Goal: Task Accomplishment & Management: Complete application form

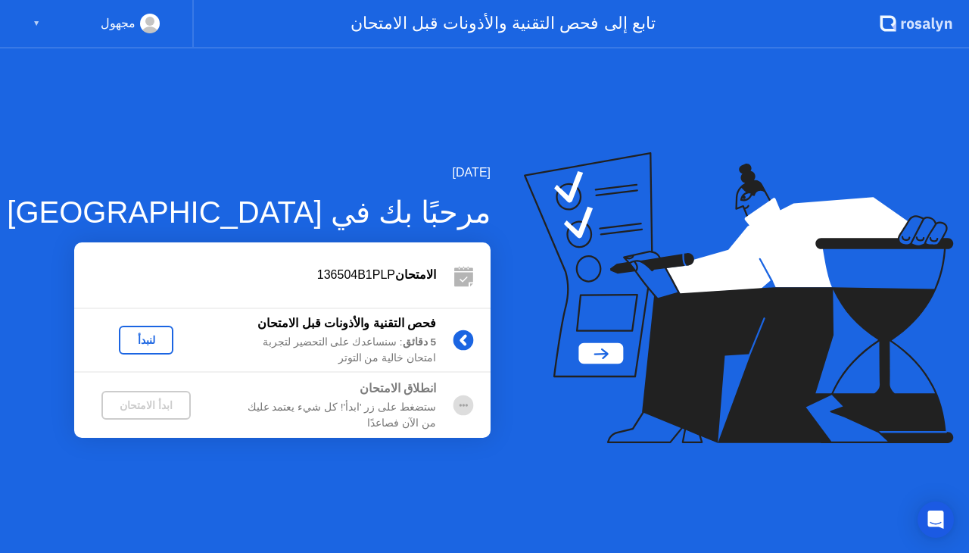
click at [154, 341] on div "لنبدأ" at bounding box center [146, 340] width 42 height 12
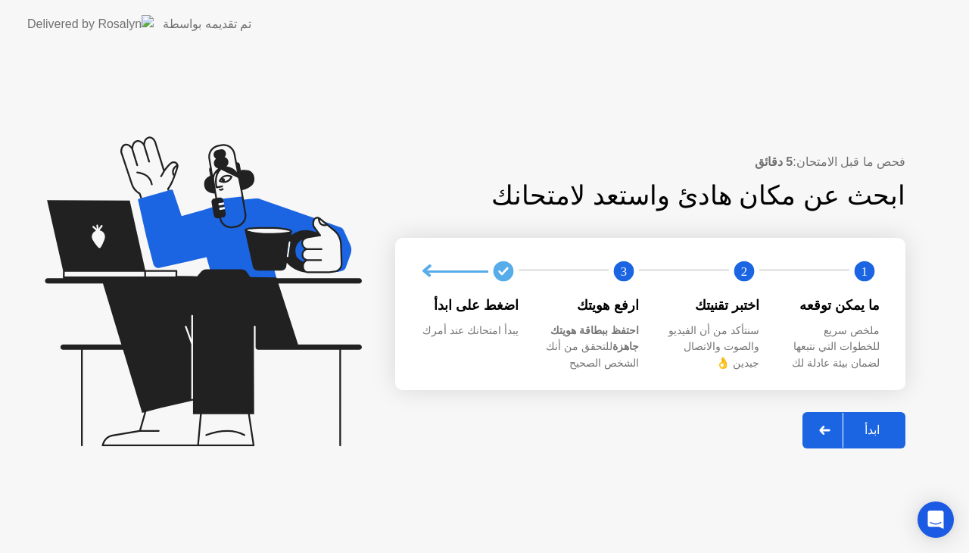
click at [873, 429] on div "ابدأ" at bounding box center [873, 430] width 58 height 14
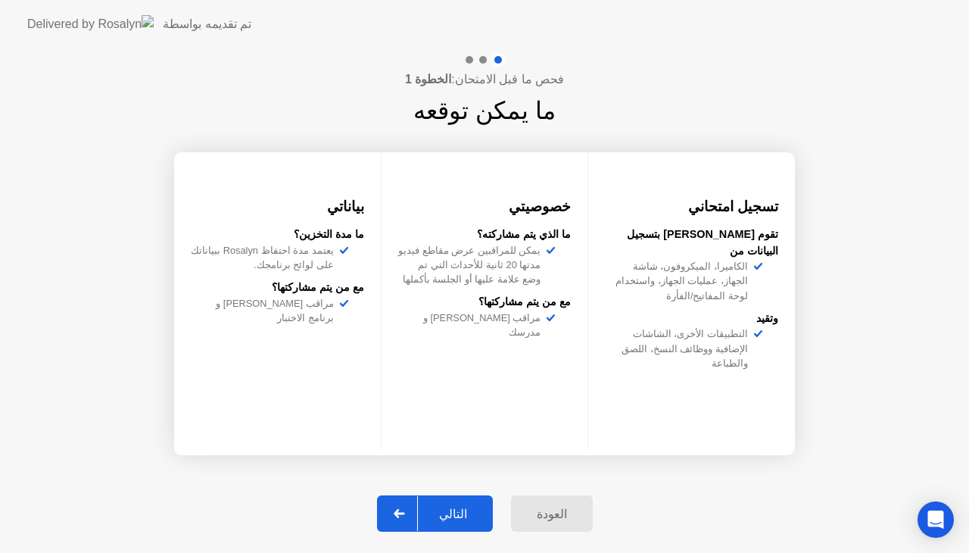
click at [465, 507] on div "التالي" at bounding box center [453, 514] width 70 height 14
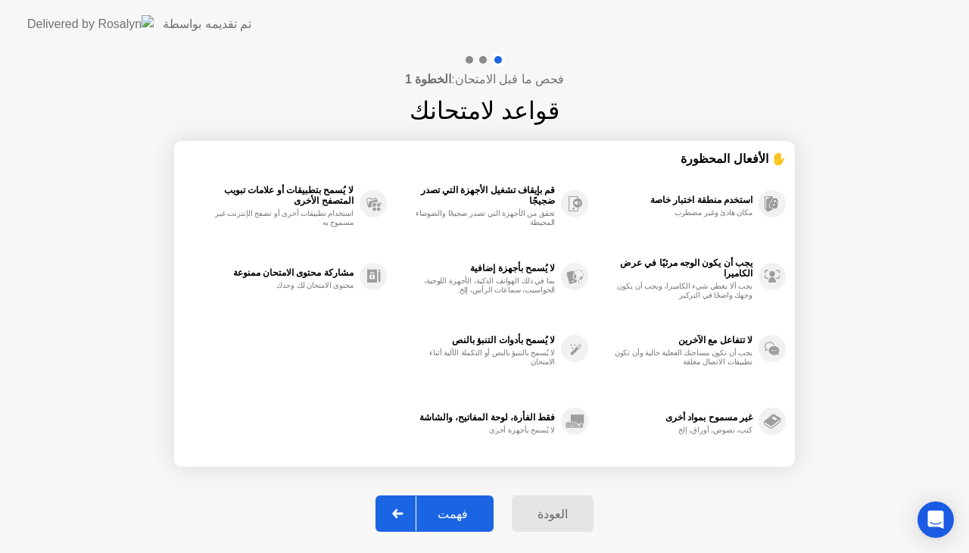
click at [469, 514] on div "فهمت" at bounding box center [453, 514] width 73 height 14
select select "**********"
select select "*******"
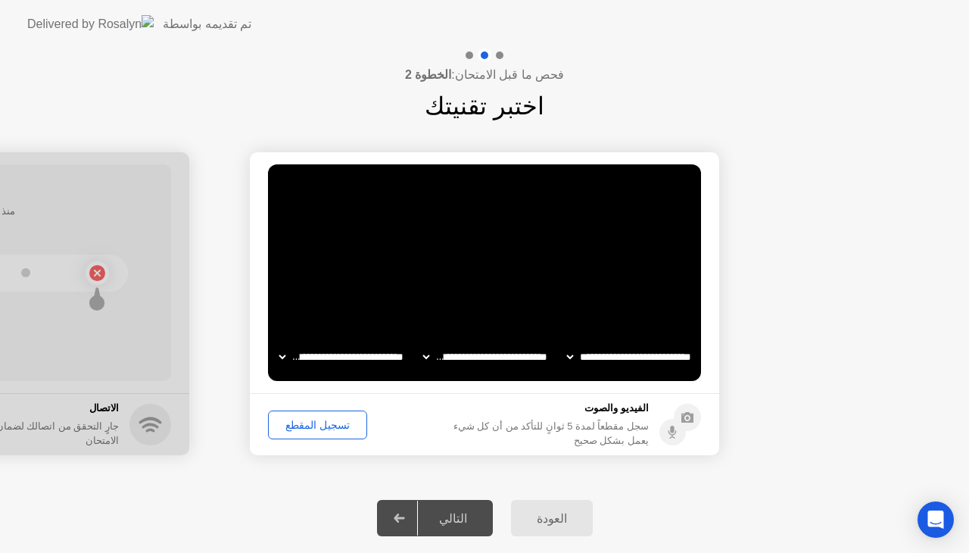
click at [456, 515] on div "التالي" at bounding box center [453, 518] width 70 height 14
click at [303, 419] on div "تسجيل المقطع" at bounding box center [317, 425] width 89 height 12
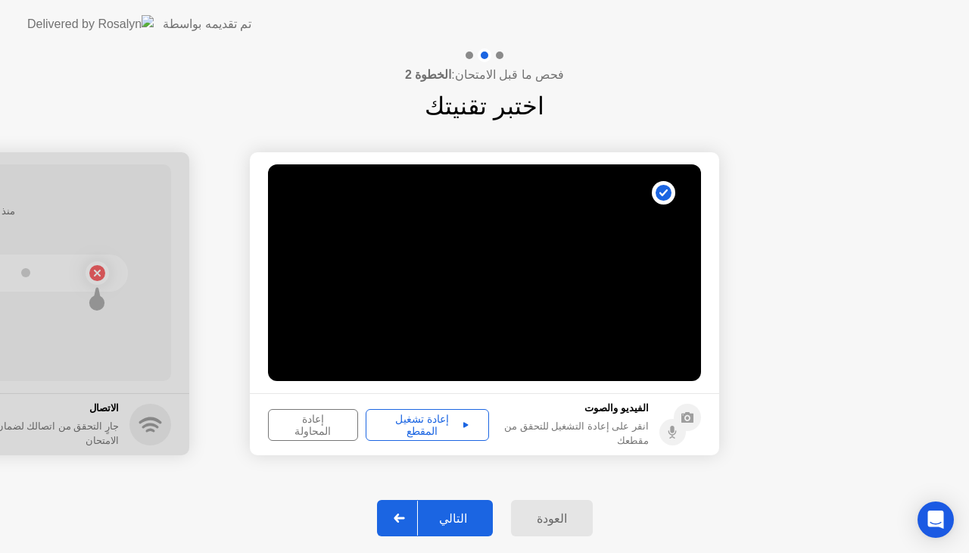
click at [466, 519] on div "التالي" at bounding box center [453, 518] width 70 height 14
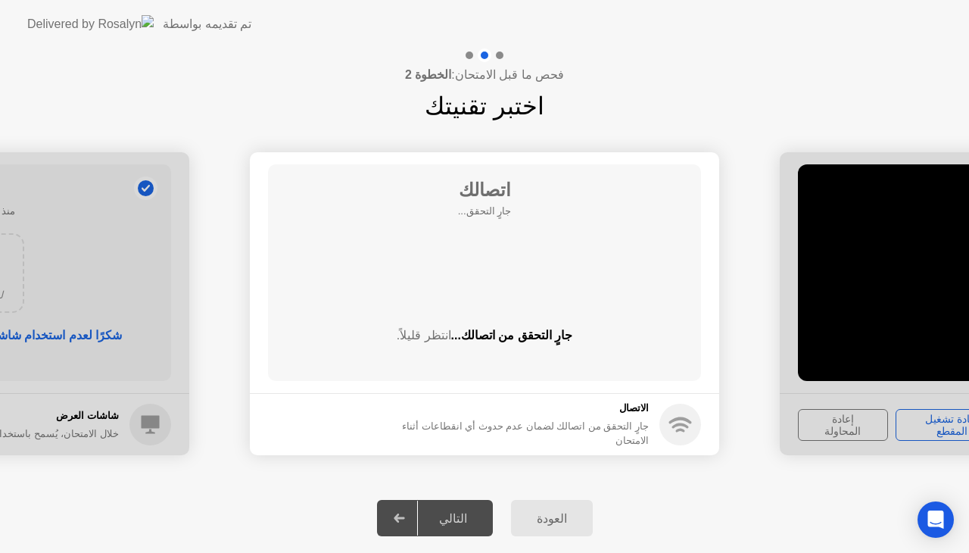
drag, startPoint x: 466, startPoint y: 519, endPoint x: 442, endPoint y: 512, distance: 25.4
click at [442, 512] on div "التالي" at bounding box center [453, 518] width 70 height 14
click at [453, 513] on div "التالي" at bounding box center [453, 518] width 70 height 14
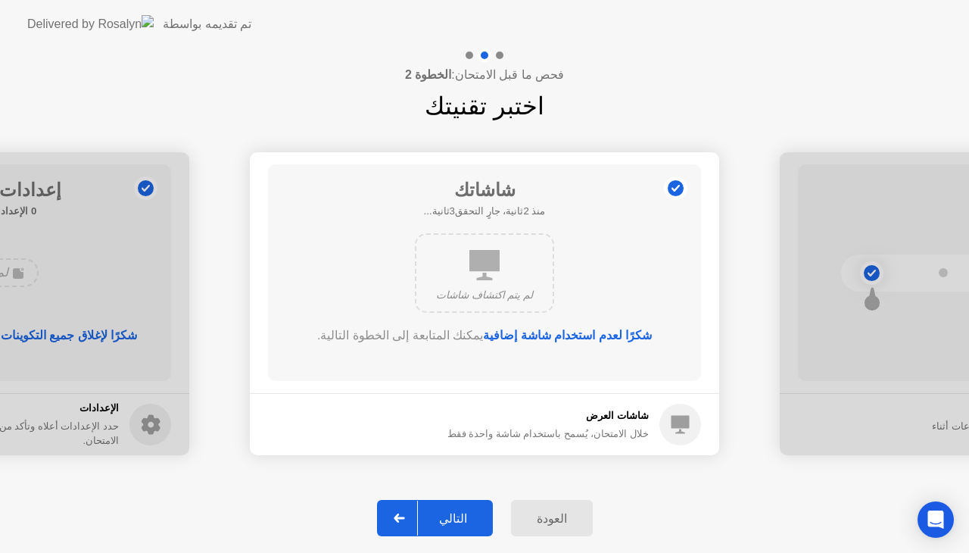
click at [453, 513] on div "التالي" at bounding box center [453, 518] width 70 height 14
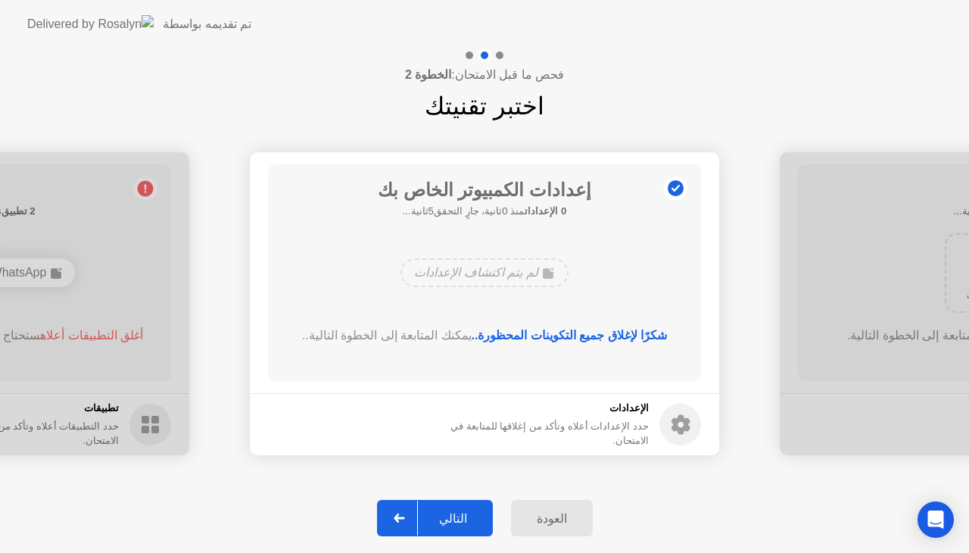
click at [453, 513] on div "التالي" at bounding box center [453, 518] width 70 height 14
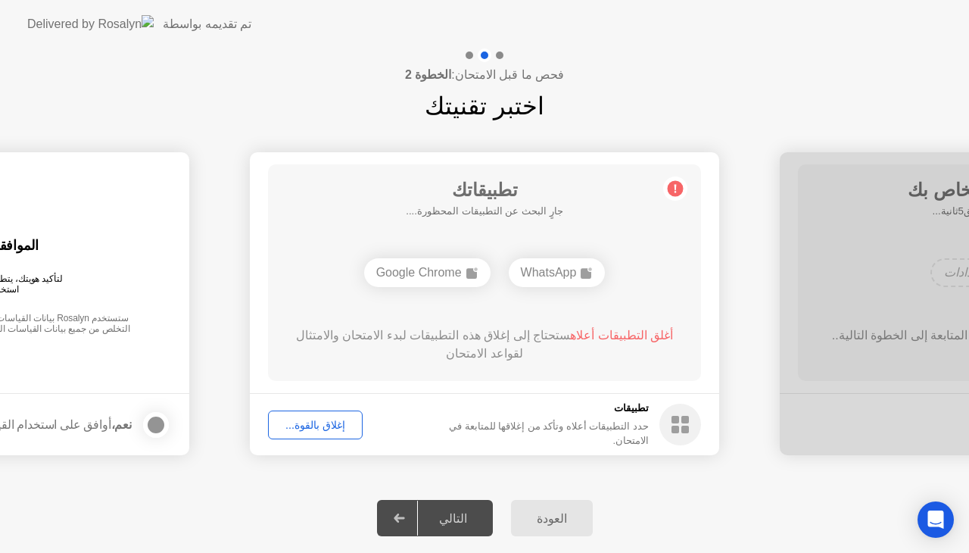
click at [453, 513] on div "التالي" at bounding box center [453, 518] width 70 height 14
click at [350, 426] on button "إغلاق بالقوة..." at bounding box center [315, 424] width 95 height 29
click at [324, 426] on div "إغلاق بالقوة..." at bounding box center [315, 425] width 84 height 12
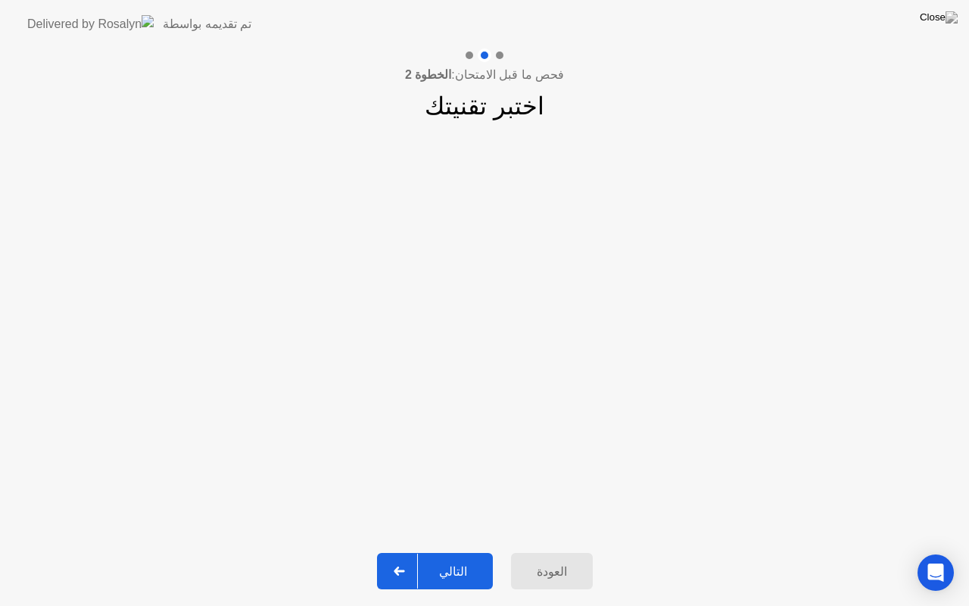
click at [457, 552] on div "التالي" at bounding box center [453, 571] width 70 height 14
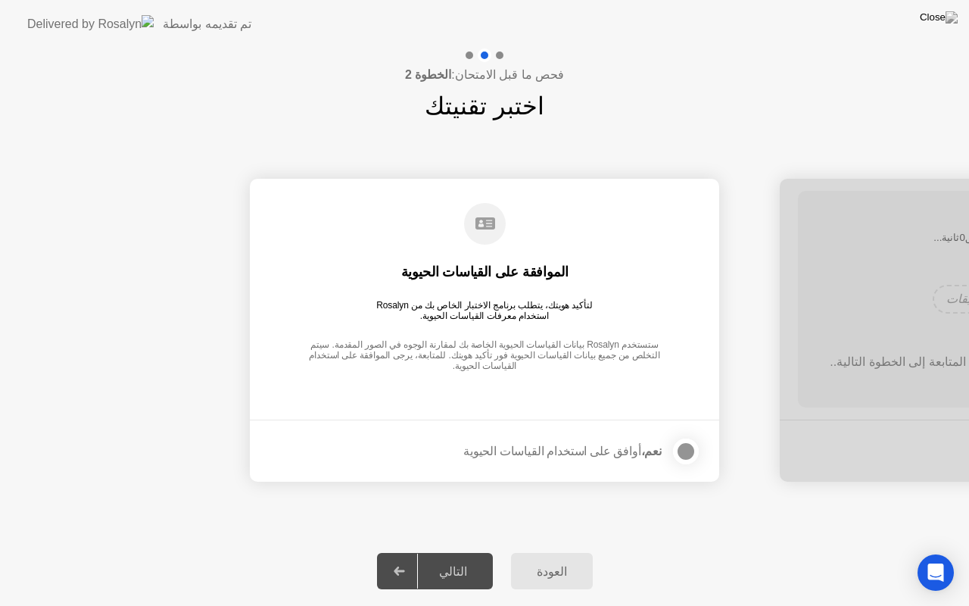
click at [686, 451] on div at bounding box center [686, 451] width 18 height 18
click at [449, 552] on div "التالي" at bounding box center [453, 571] width 70 height 14
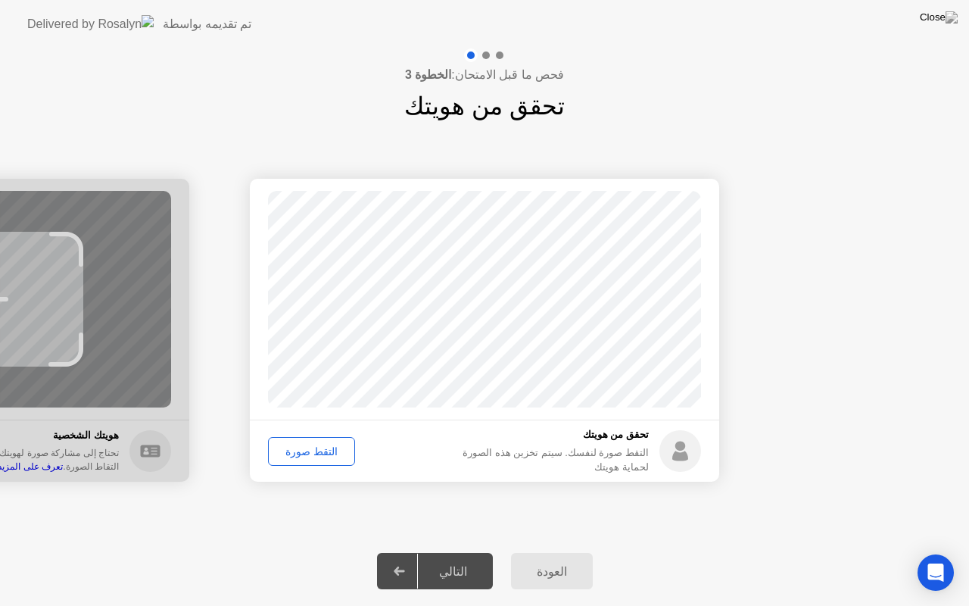
click at [304, 450] on div "التقط صورة" at bounding box center [311, 451] width 76 height 12
click at [445, 552] on div "التالي" at bounding box center [453, 571] width 70 height 14
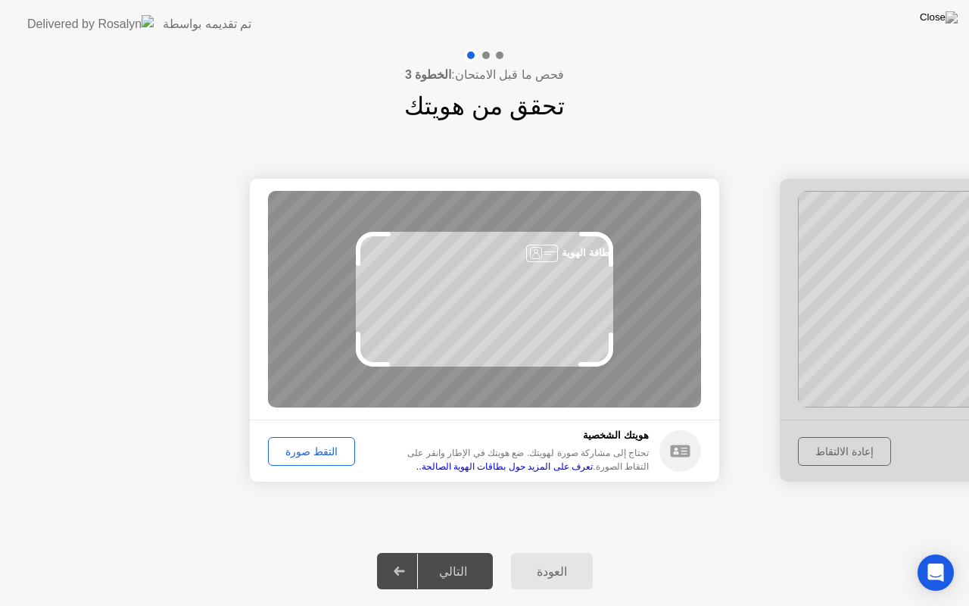
click at [294, 451] on div "التقط صورة" at bounding box center [311, 451] width 76 height 12
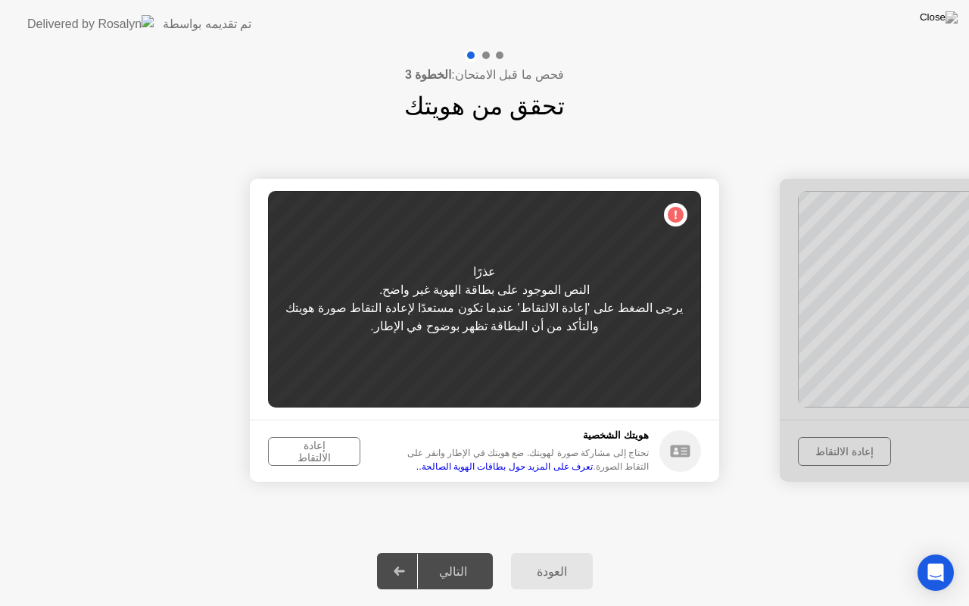
click at [288, 448] on div "إعادة الالتقاط" at bounding box center [314, 451] width 82 height 24
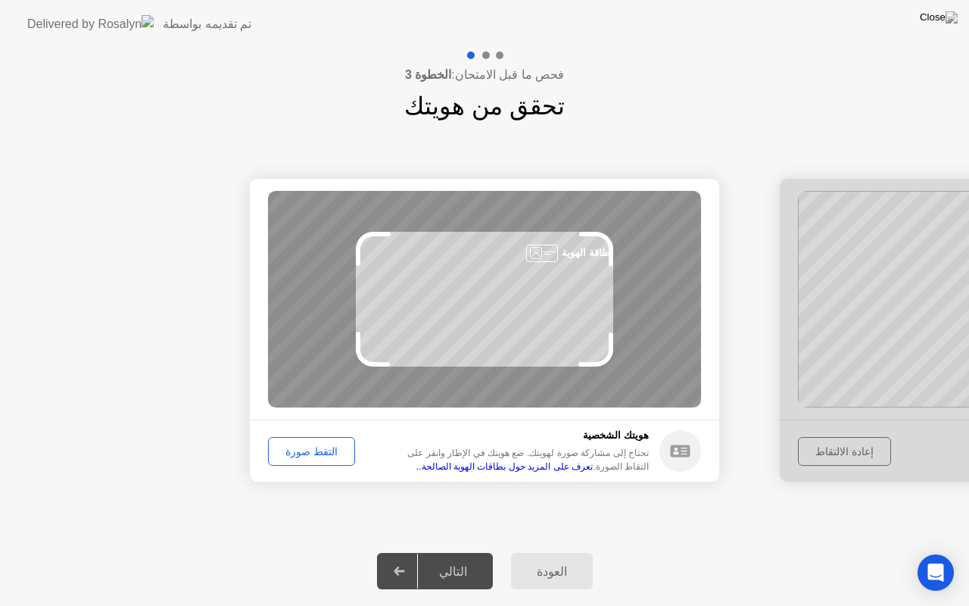
click at [307, 453] on div "التقط صورة" at bounding box center [311, 451] width 76 height 12
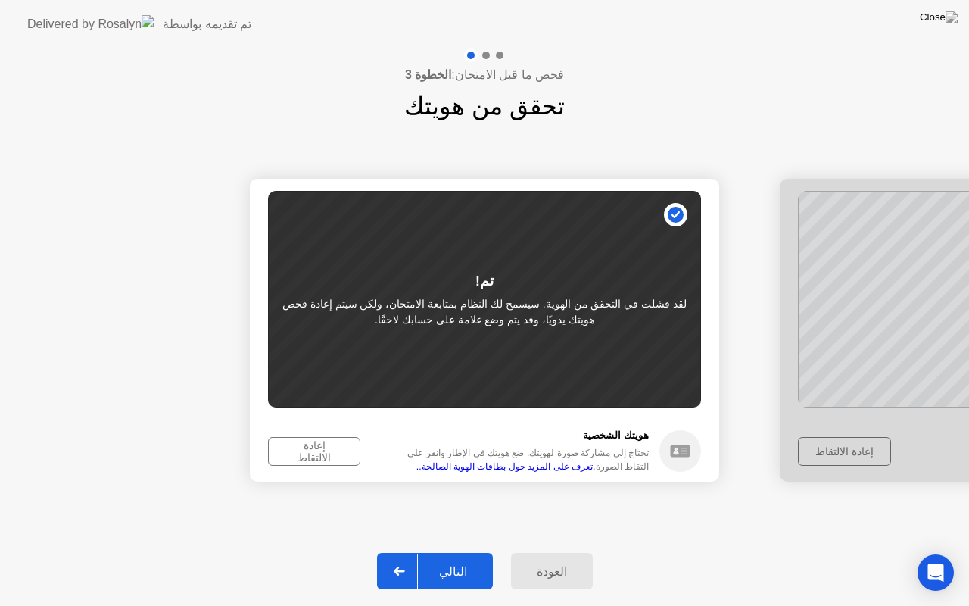
click at [328, 445] on div "إعادة الالتقاط" at bounding box center [314, 451] width 82 height 24
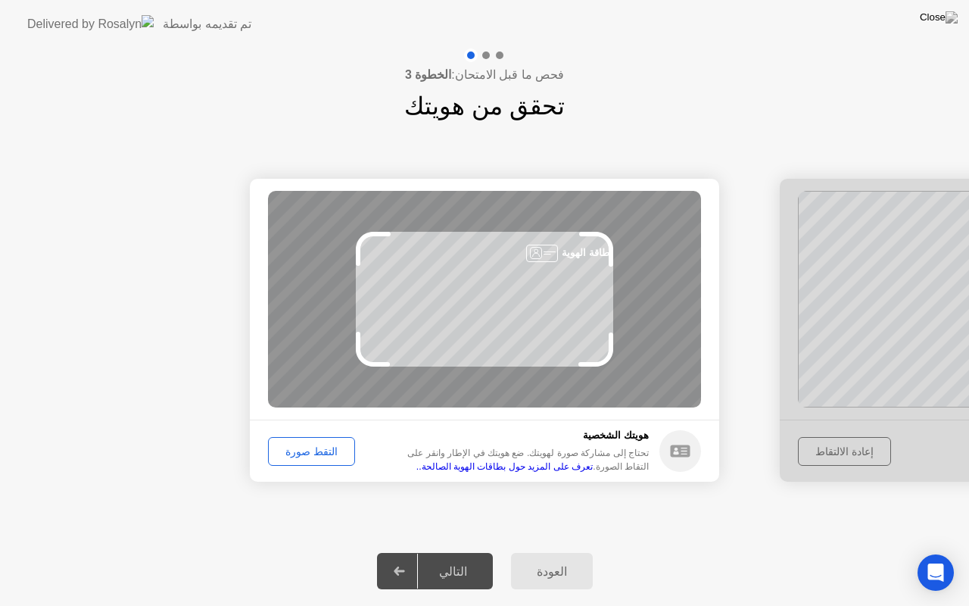
click at [300, 454] on div "التقط صورة" at bounding box center [311, 451] width 76 height 12
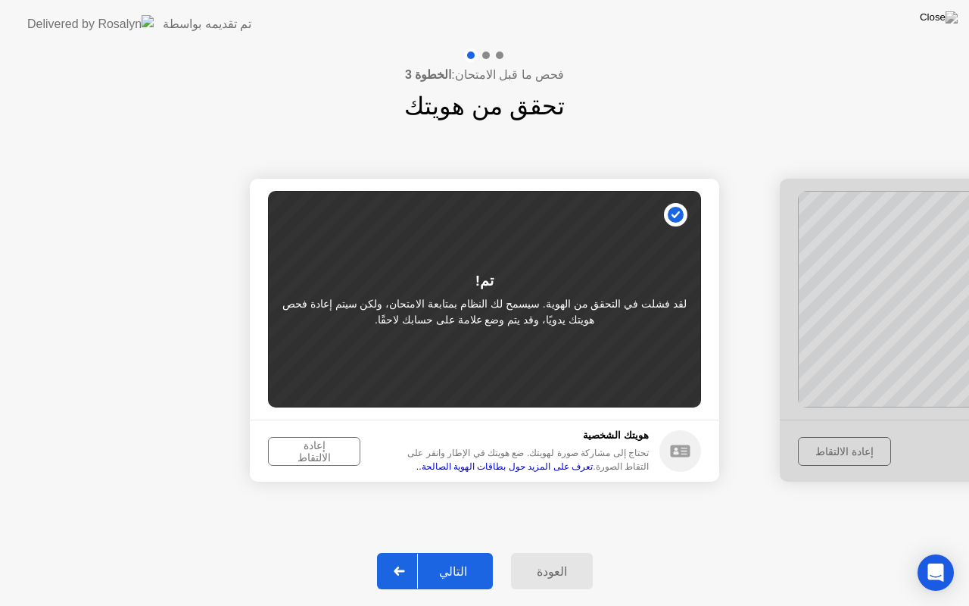
click at [285, 453] on div "إعادة الالتقاط" at bounding box center [314, 451] width 82 height 24
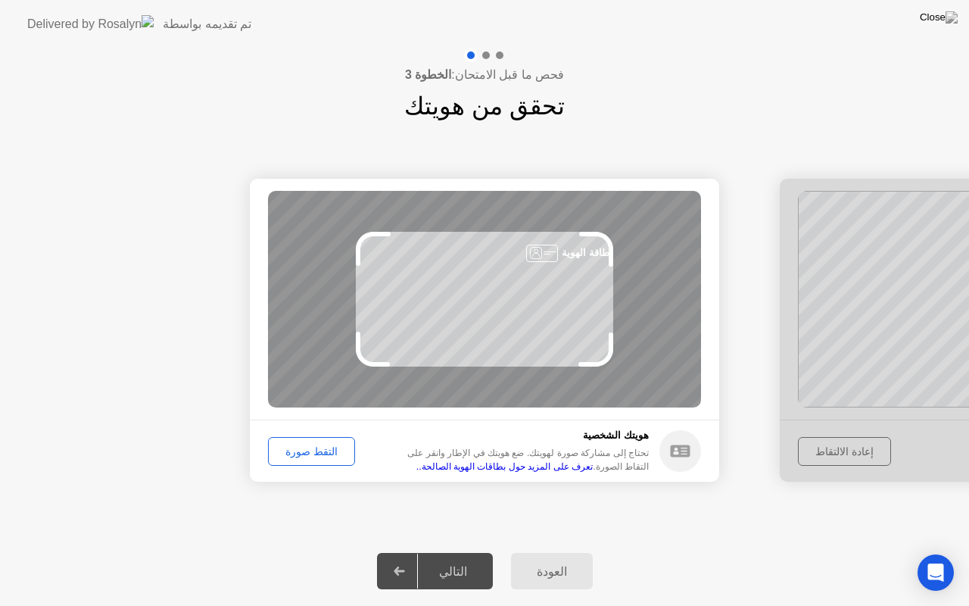
click at [275, 449] on div "التقط صورة" at bounding box center [311, 451] width 76 height 12
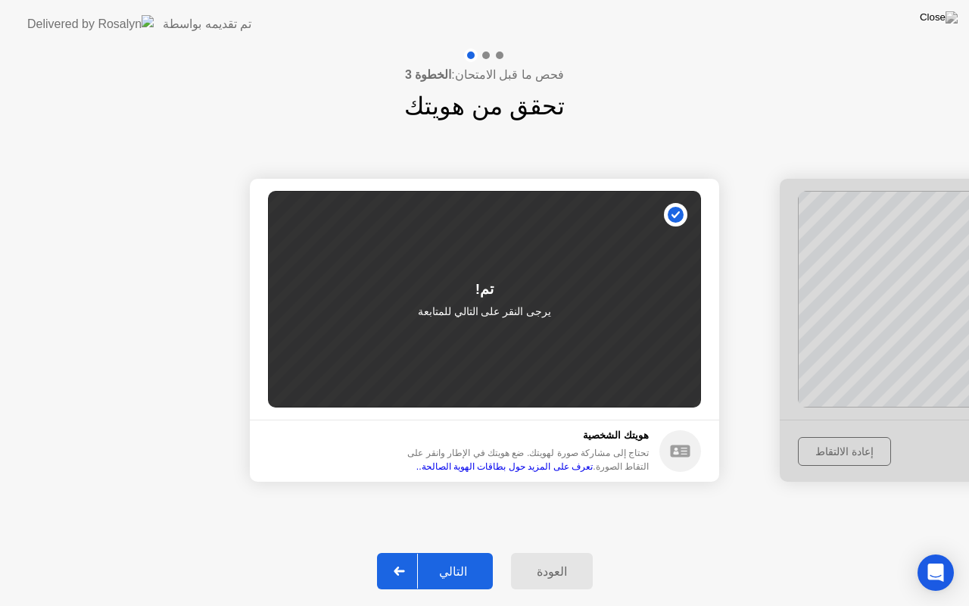
click at [456, 552] on div "التالي" at bounding box center [453, 571] width 70 height 14
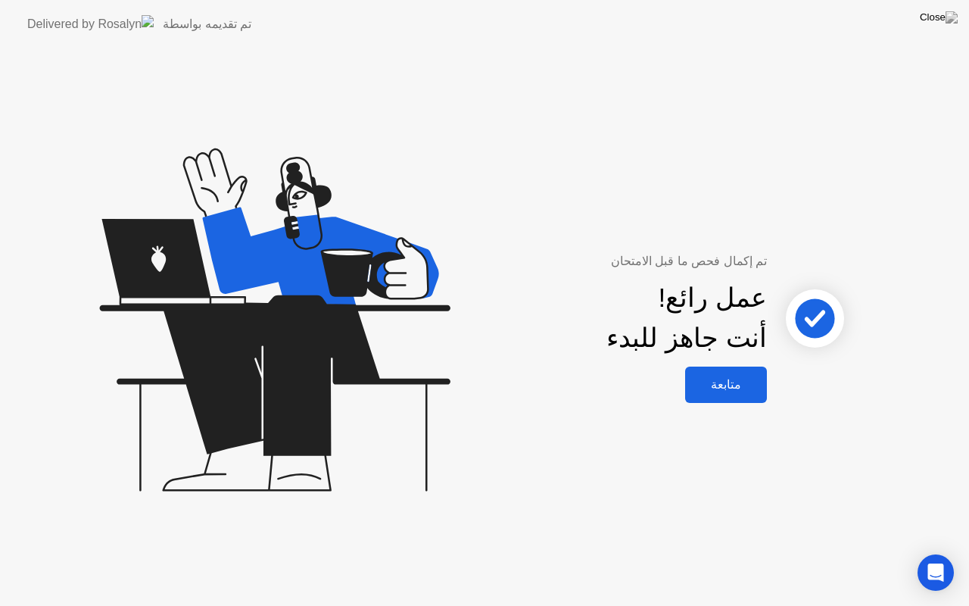
click at [720, 378] on div "متابعة" at bounding box center [726, 384] width 73 height 14
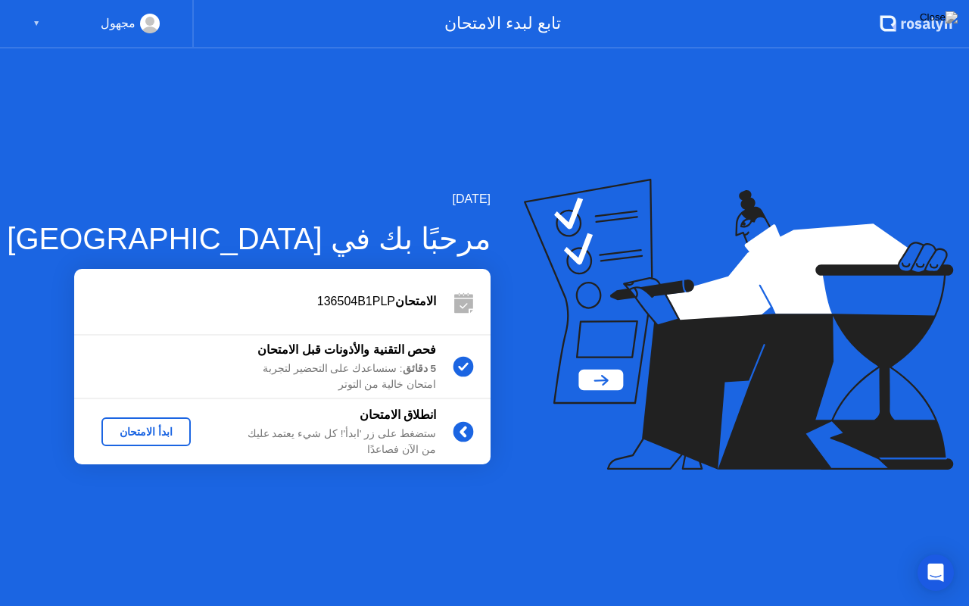
click at [130, 430] on div "ابدأ الامتحان" at bounding box center [146, 432] width 77 height 12
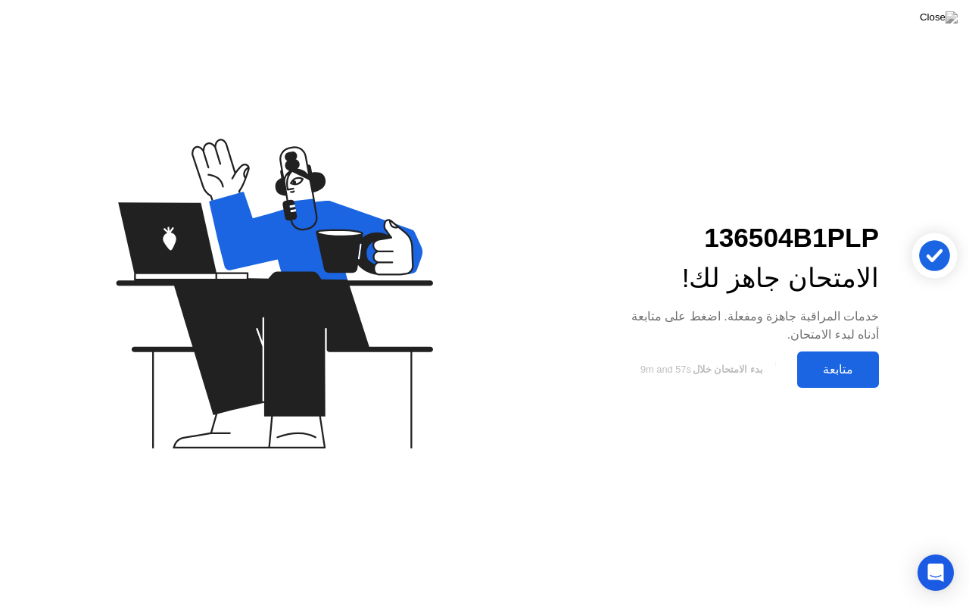
click at [816, 363] on div "متابعة" at bounding box center [838, 369] width 73 height 14
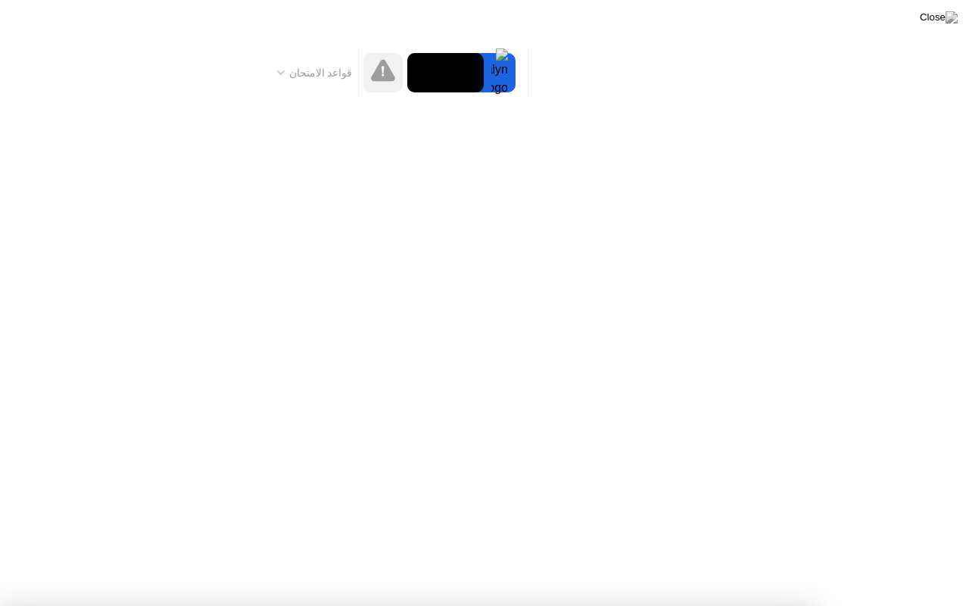
drag, startPoint x: 551, startPoint y: 453, endPoint x: 554, endPoint y: 442, distance: 11.3
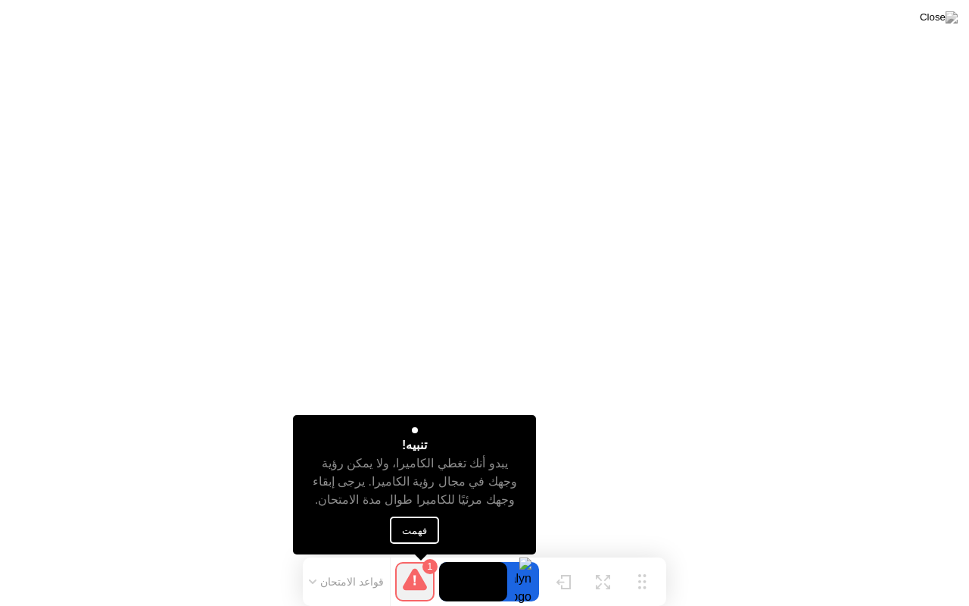
click at [415, 526] on button "فهمت" at bounding box center [415, 529] width 49 height 27
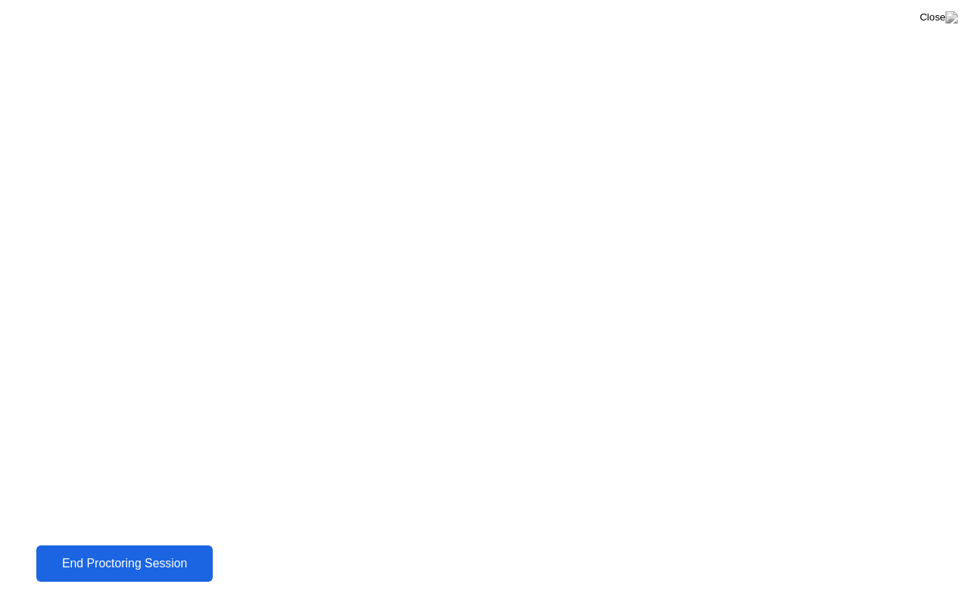
click at [159, 552] on div "End Proctoring Session" at bounding box center [124, 563] width 183 height 15
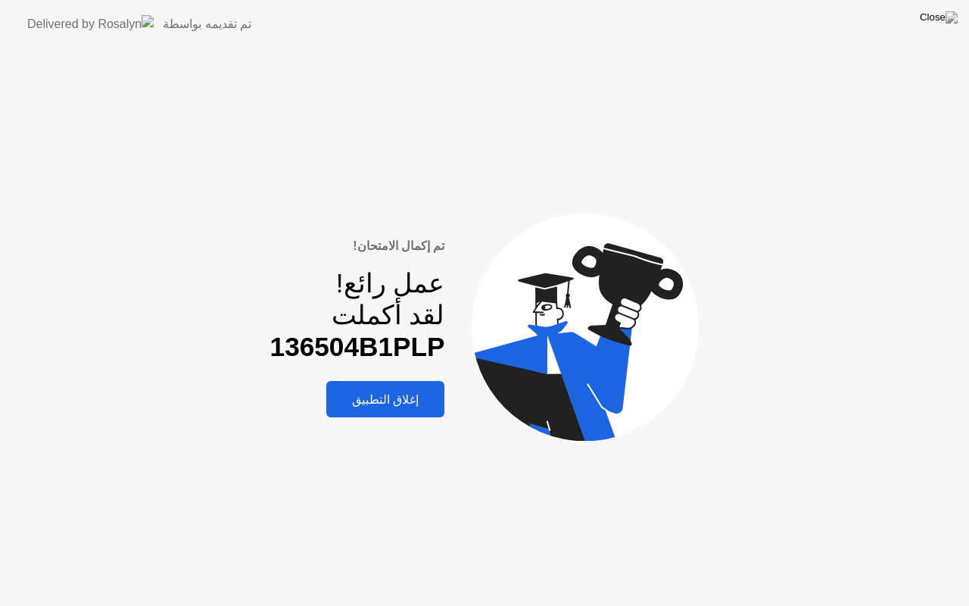
click at [383, 413] on button "إغلاق التطبيق" at bounding box center [385, 399] width 118 height 36
